Goal: Task Accomplishment & Management: Complete application form

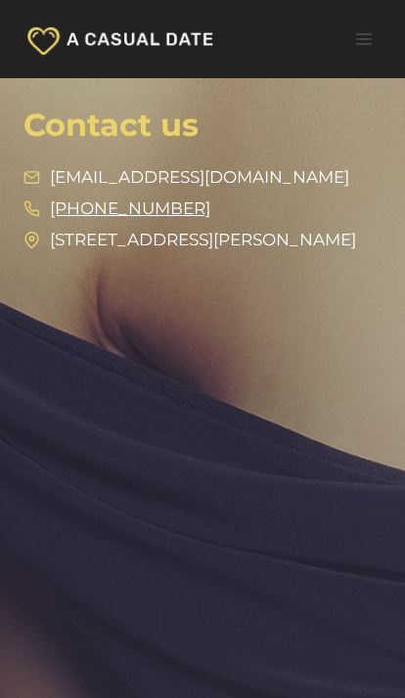
click at [363, 26] on button "Toggle Menu" at bounding box center [363, 38] width 36 height 30
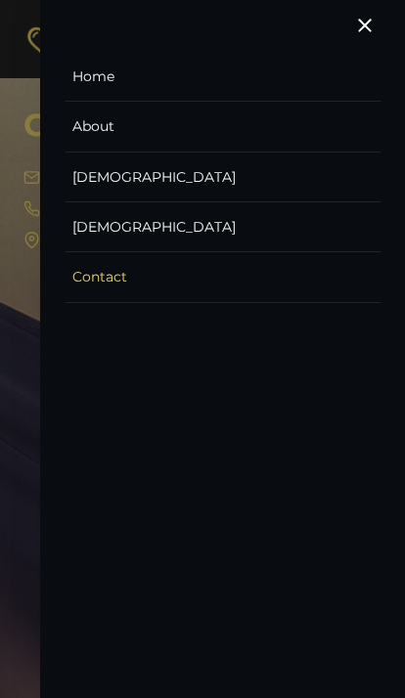
click at [147, 160] on link "[DEMOGRAPHIC_DATA]" at bounding box center [222, 177] width 315 height 50
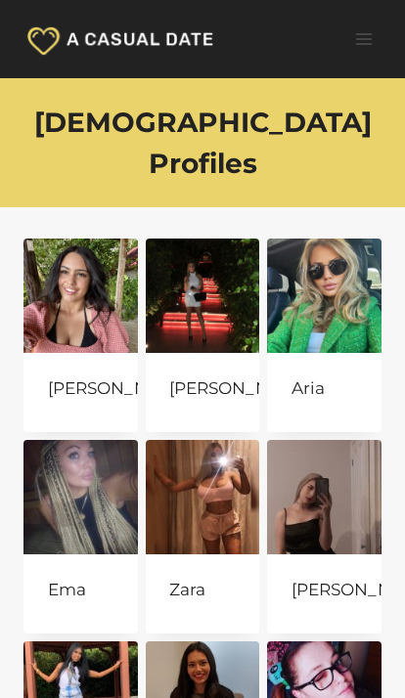
click at [356, 39] on icon "Open menu" at bounding box center [363, 39] width 17 height 12
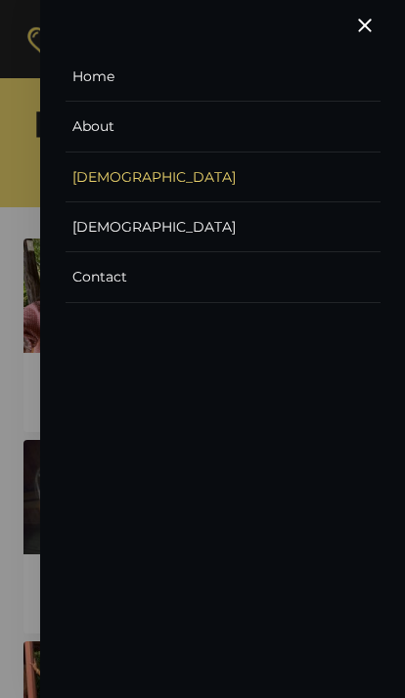
click at [368, 22] on span "Close menu" at bounding box center [365, 26] width 14 height 14
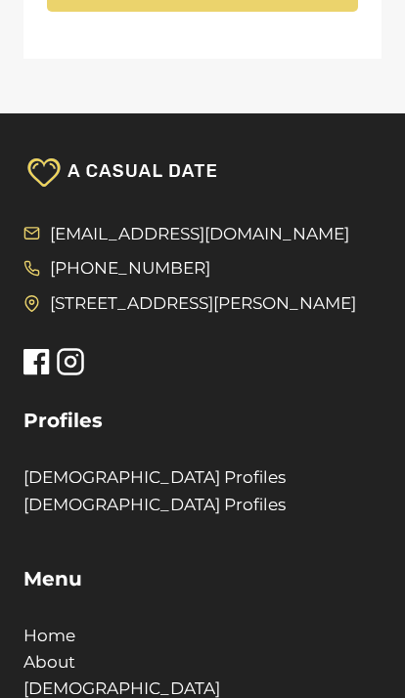
scroll to position [1638, 0]
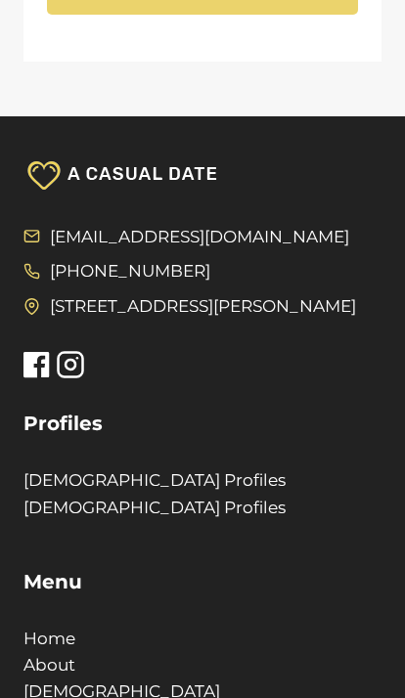
click at [117, 470] on link "[DEMOGRAPHIC_DATA] Profiles" at bounding box center [154, 480] width 262 height 20
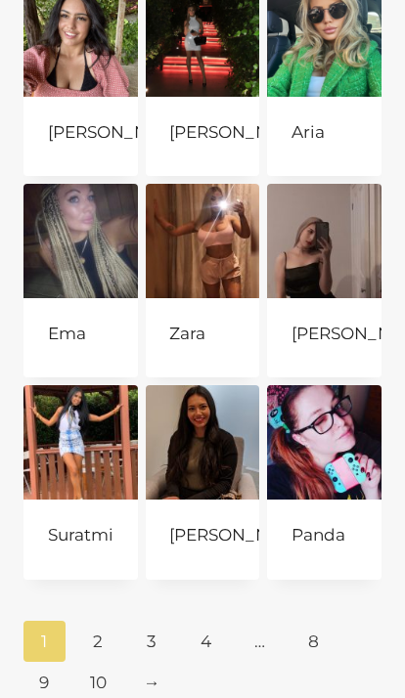
scroll to position [256, 0]
click at [100, 621] on link "2" at bounding box center [98, 641] width 42 height 41
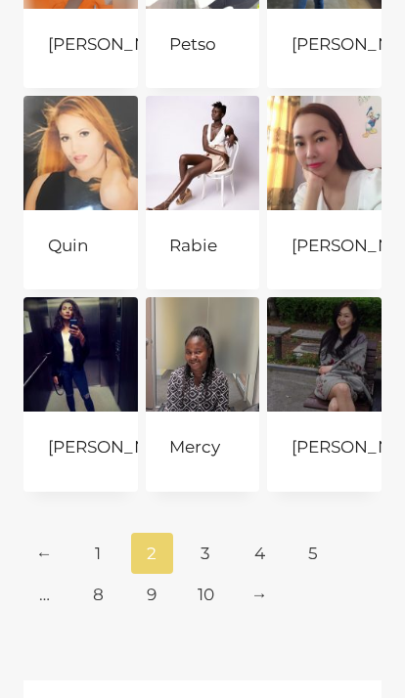
scroll to position [354, 0]
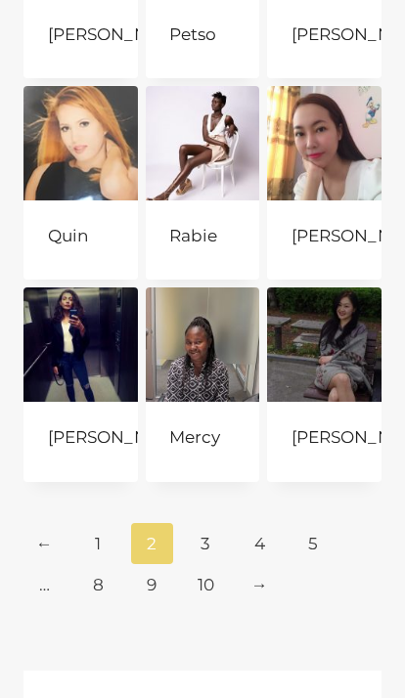
click at [205, 523] on link "3" at bounding box center [206, 543] width 42 height 41
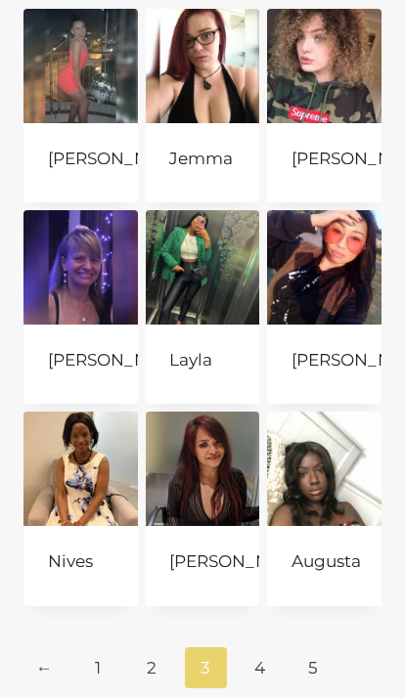
scroll to position [230, 0]
click at [252, 647] on link "4" at bounding box center [259, 667] width 42 height 41
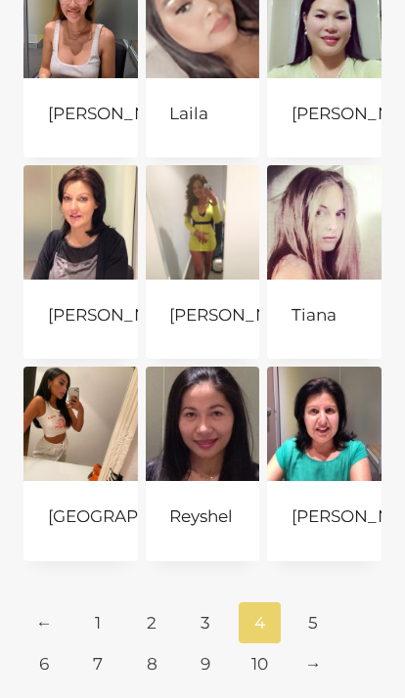
scroll to position [281, 0]
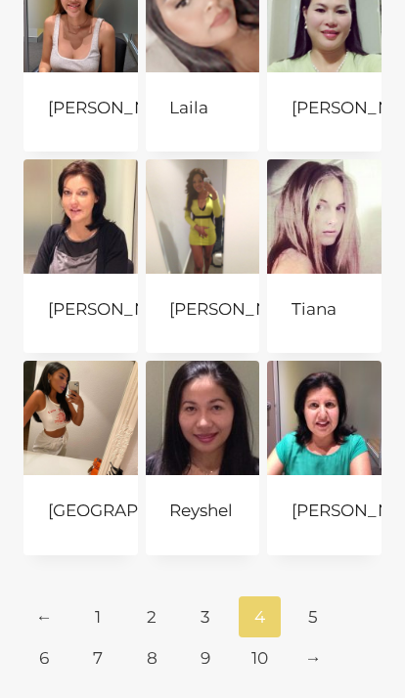
click at [48, 637] on link "6" at bounding box center [44, 657] width 42 height 41
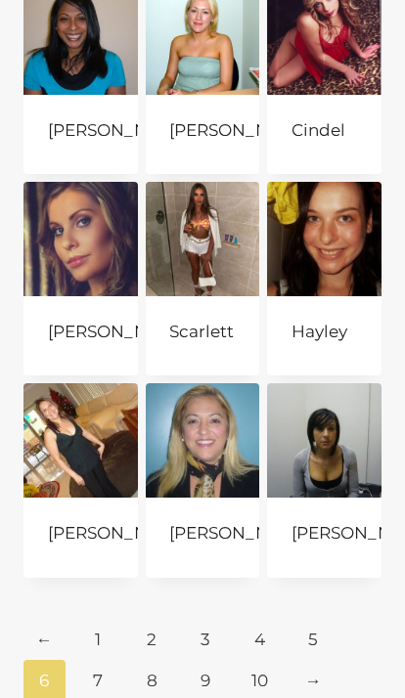
scroll to position [258, 0]
click at [312, 619] on link "5" at bounding box center [313, 639] width 42 height 41
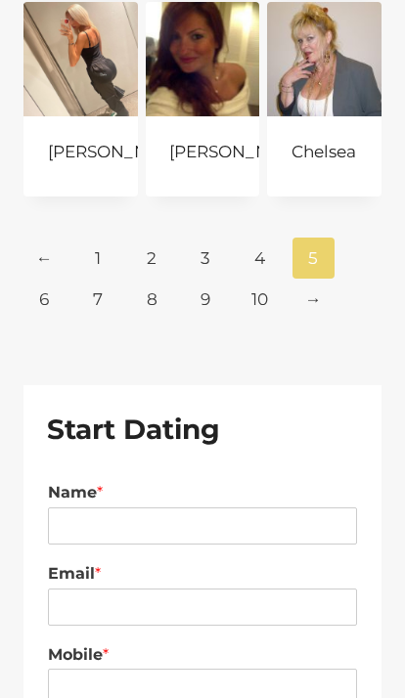
scroll to position [612, 0]
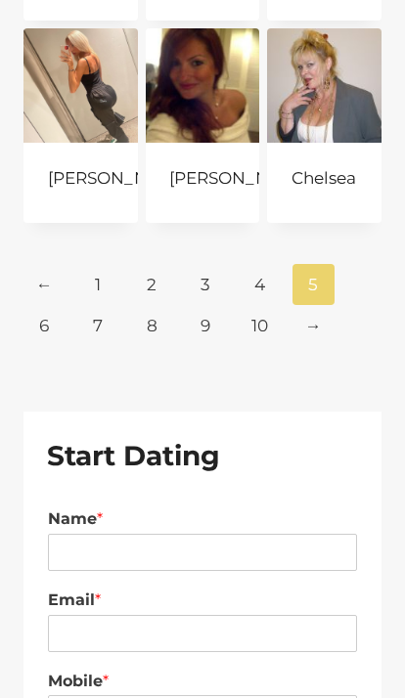
click at [78, 306] on link "7" at bounding box center [98, 326] width 42 height 41
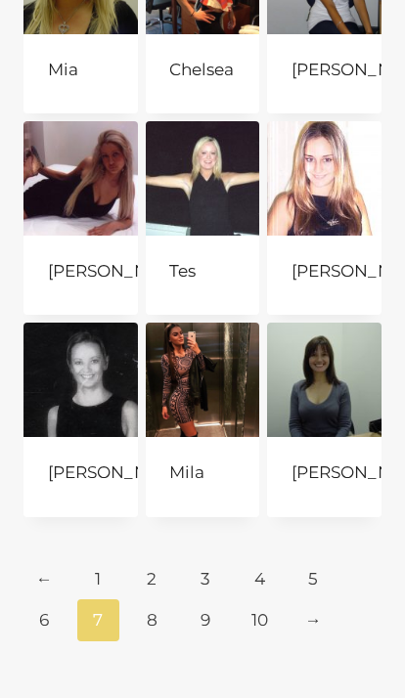
scroll to position [320, 0]
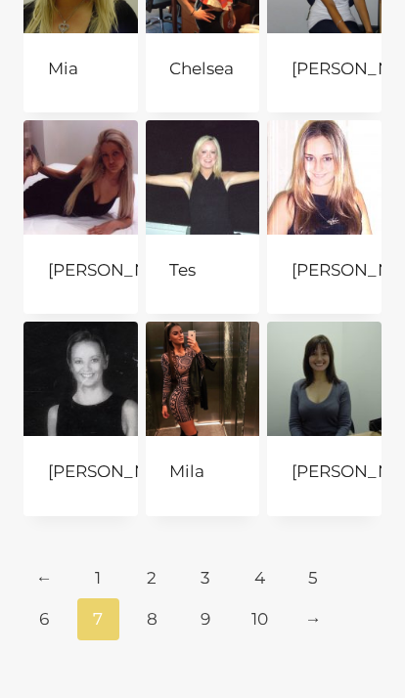
click at [150, 598] on link "8" at bounding box center [152, 618] width 42 height 41
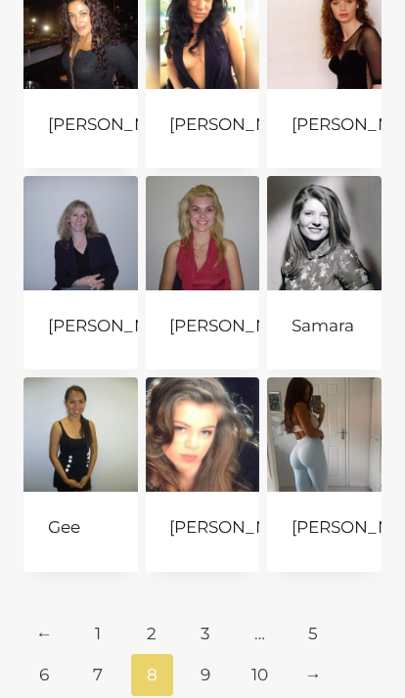
scroll to position [264, 0]
click at [195, 654] on link "9" at bounding box center [206, 674] width 42 height 41
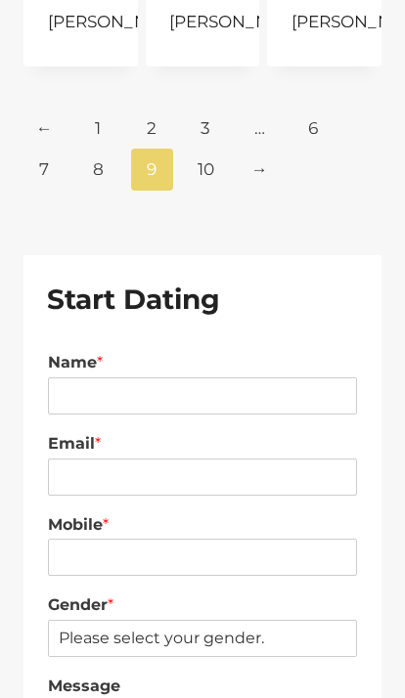
scroll to position [768, 0]
click at [258, 378] on input "Name *" at bounding box center [202, 396] width 309 height 37
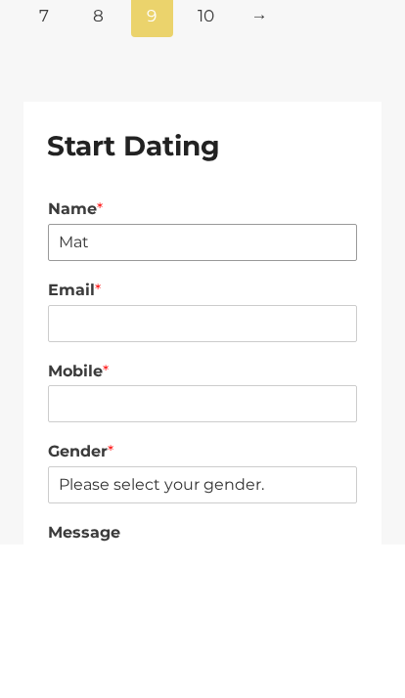
type input "Mat"
click at [238, 459] on input "Email *" at bounding box center [202, 477] width 309 height 37
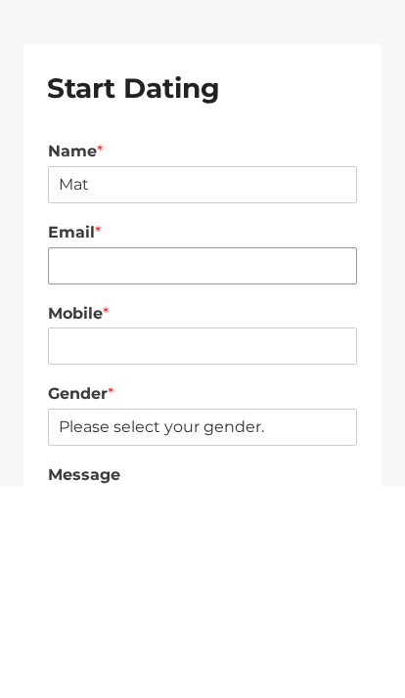
type input "n"
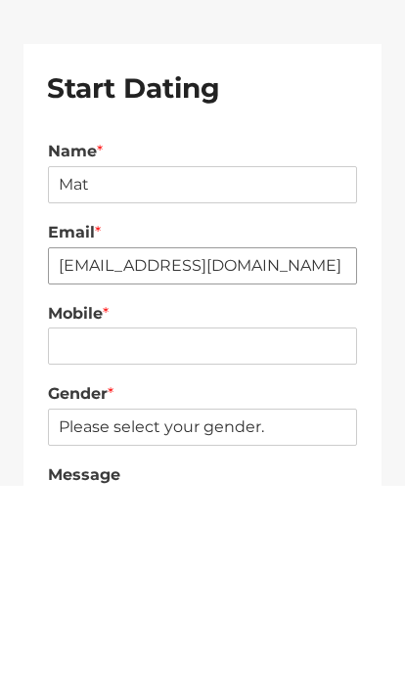
type input "[EMAIL_ADDRESS][DOMAIN_NAME]"
click at [282, 540] on input "Mobile *" at bounding box center [202, 558] width 309 height 37
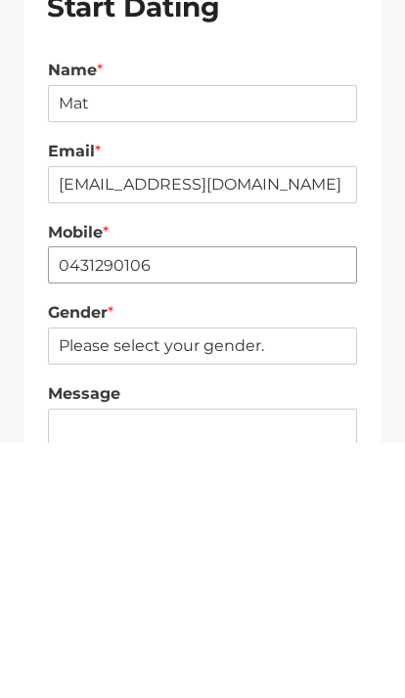
type input "0431290106"
click at [302, 584] on select "Please select your gender. Male Female" at bounding box center [202, 602] width 309 height 37
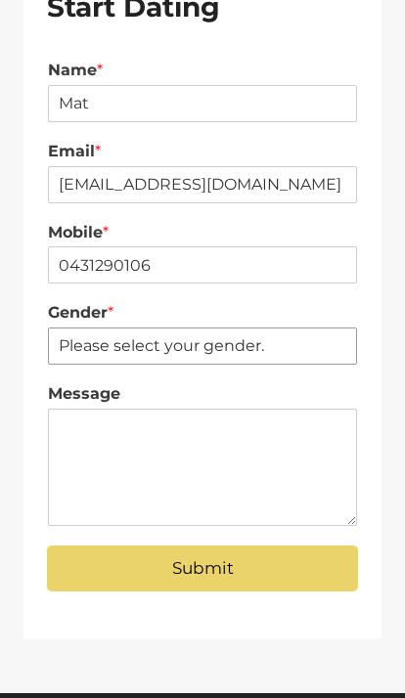
select select "[DEMOGRAPHIC_DATA]"
click at [278, 545] on button "Submit" at bounding box center [202, 568] width 311 height 46
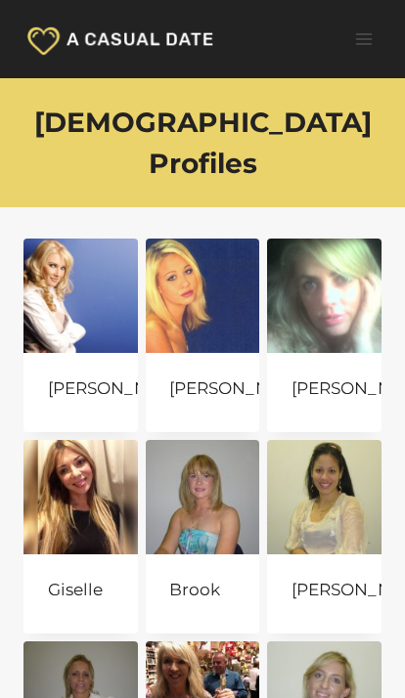
click at [44, 33] on img at bounding box center [120, 39] width 195 height 37
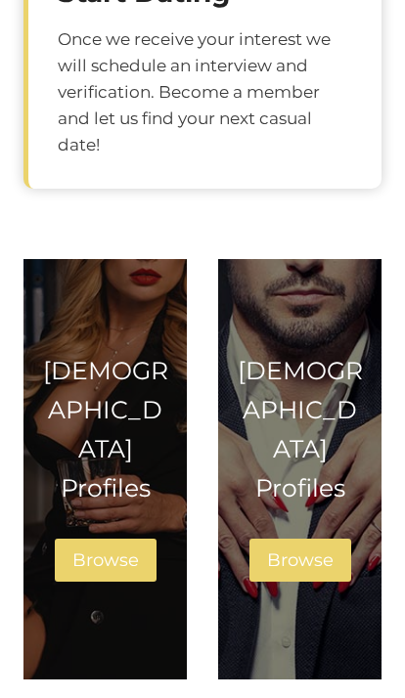
scroll to position [1592, 0]
click at [108, 549] on span "Browse" at bounding box center [105, 560] width 66 height 22
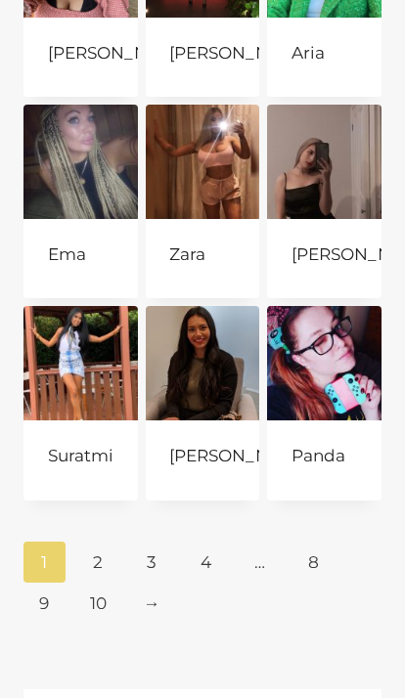
scroll to position [335, 0]
click at [87, 541] on link "2" at bounding box center [98, 561] width 42 height 41
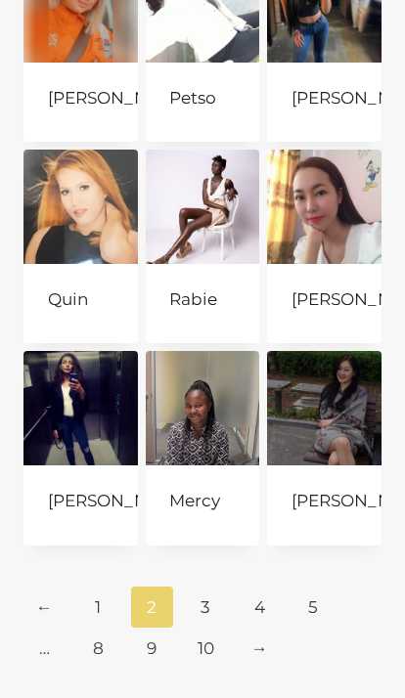
scroll to position [290, 0]
click at [209, 586] on link "3" at bounding box center [206, 606] width 42 height 41
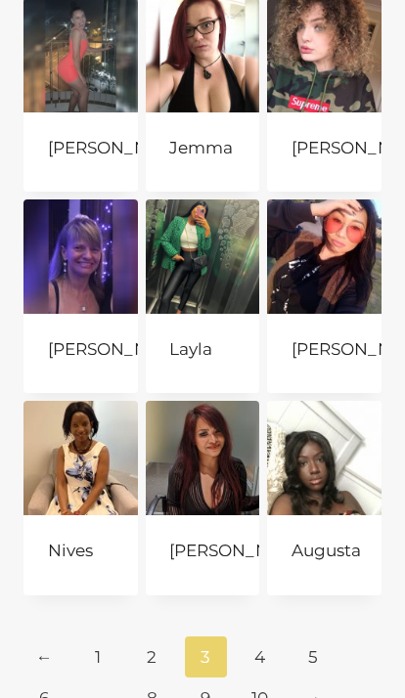
scroll to position [242, 0]
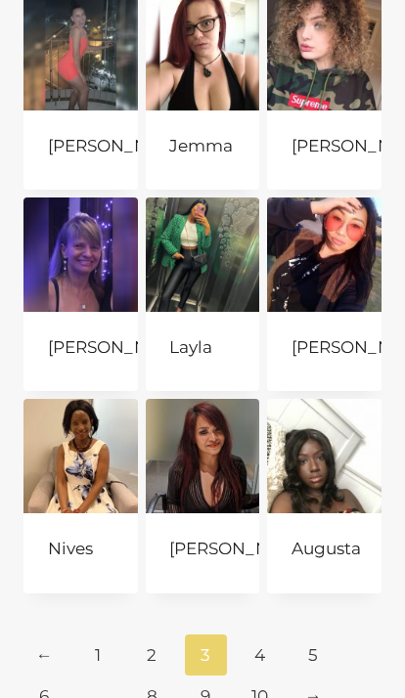
click at [270, 634] on link "4" at bounding box center [259, 654] width 42 height 41
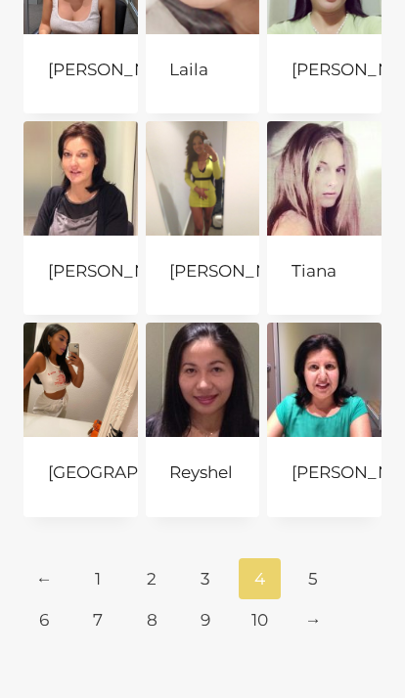
scroll to position [319, 0]
click at [317, 558] on link "5" at bounding box center [313, 578] width 42 height 41
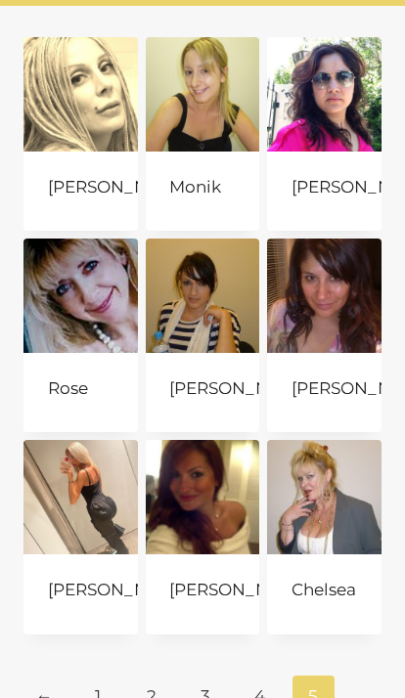
scroll to position [201, 0]
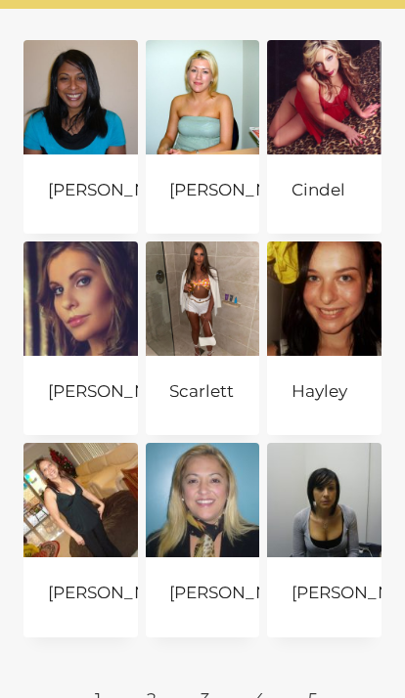
scroll to position [201, 0]
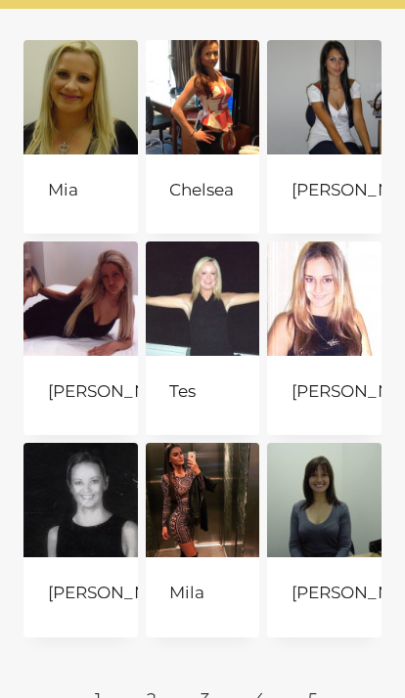
scroll to position [199, 0]
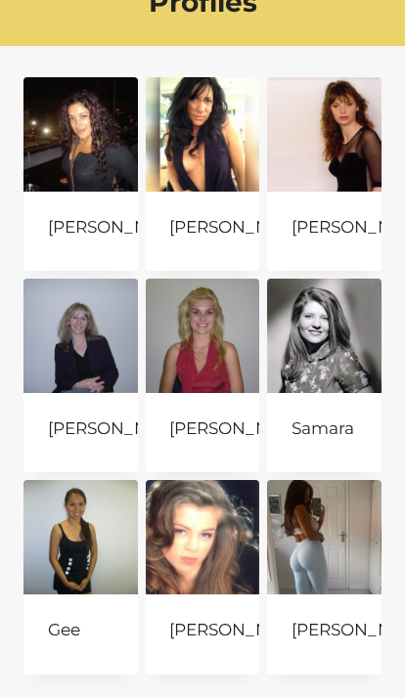
scroll to position [166, 0]
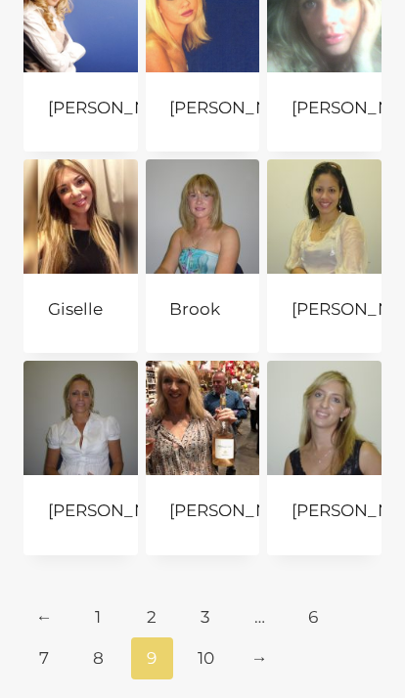
scroll to position [281, 0]
click at [205, 637] on link "10" at bounding box center [206, 657] width 42 height 41
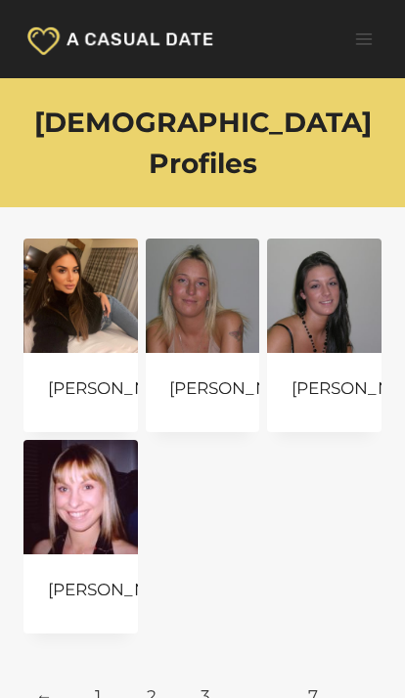
click at [369, 24] on button "Toggle Menu" at bounding box center [363, 38] width 36 height 30
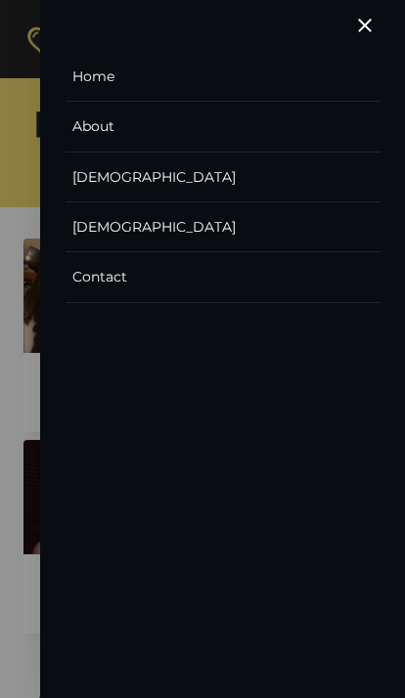
click at [120, 83] on link "Home" at bounding box center [222, 77] width 315 height 50
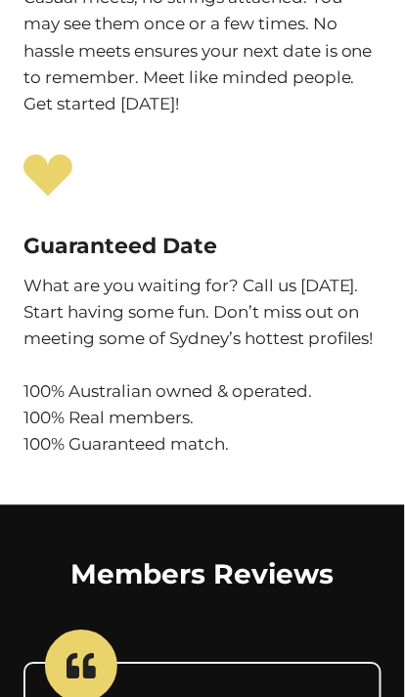
scroll to position [7702, 0]
